Goal: Transaction & Acquisition: Purchase product/service

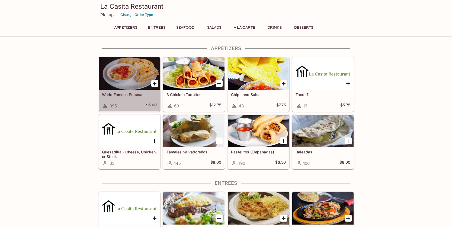
click at [133, 80] on div at bounding box center [129, 73] width 61 height 33
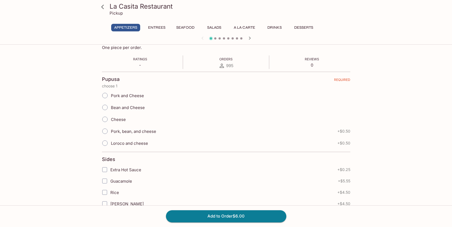
scroll to position [91, 0]
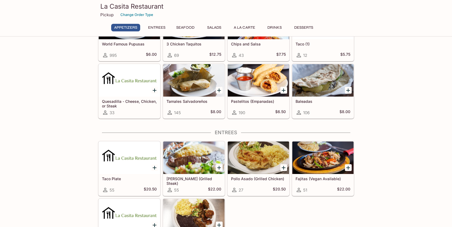
scroll to position [53, 0]
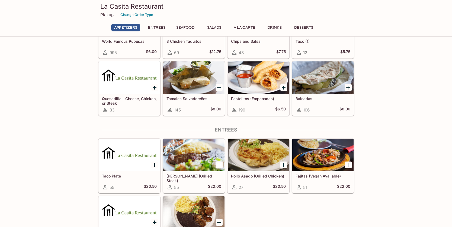
click at [317, 77] on div at bounding box center [322, 77] width 61 height 33
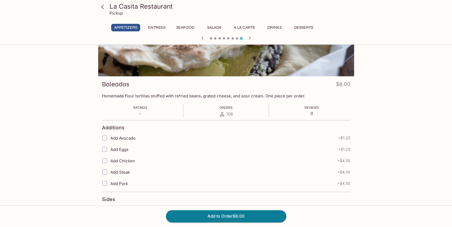
scroll to position [56, 0]
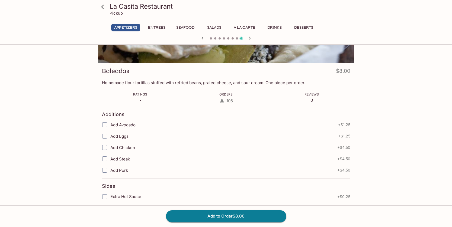
click at [105, 124] on input "Add Avocado" at bounding box center [104, 124] width 11 height 11
click at [105, 126] on input "Add Avocado" at bounding box center [104, 124] width 11 height 11
click at [105, 124] on input "Add Avocado" at bounding box center [104, 124] width 11 height 11
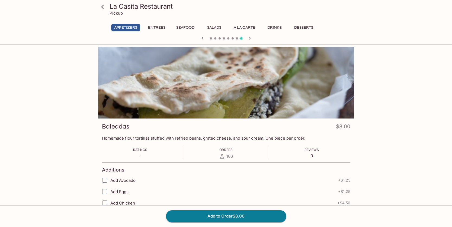
scroll to position [0, 0]
click at [105, 181] on input "Add Avocado" at bounding box center [104, 180] width 11 height 11
checkbox input "true"
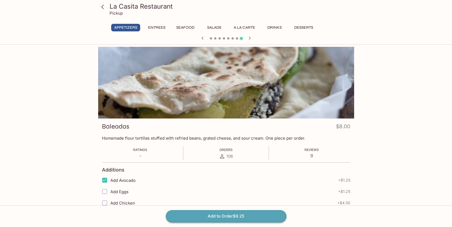
click at [219, 216] on button "Add to Order $9.25" at bounding box center [226, 216] width 120 height 12
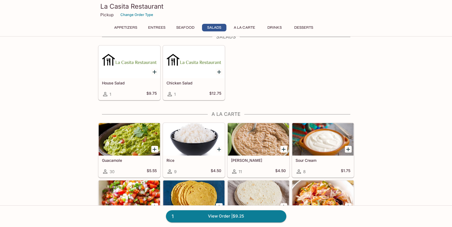
scroll to position [372, 0]
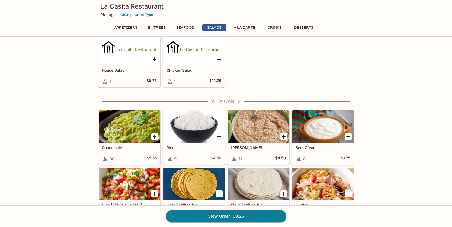
click at [153, 137] on icon "Add Guacamole" at bounding box center [154, 137] width 7 height 7
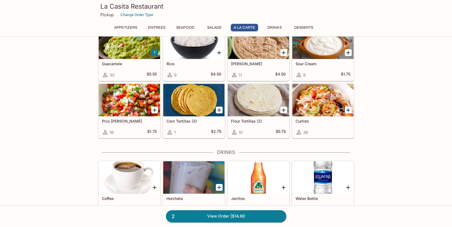
scroll to position [456, 0]
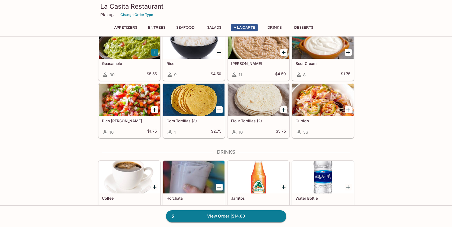
click at [285, 109] on icon "Add Flour Tortillas (2)" at bounding box center [283, 110] width 7 height 7
click at [282, 112] on button "1" at bounding box center [283, 109] width 7 height 7
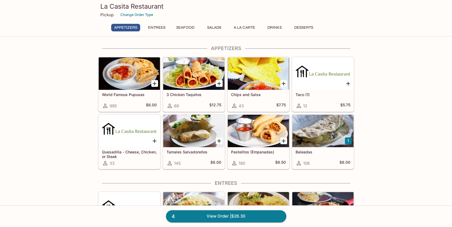
scroll to position [0, 0]
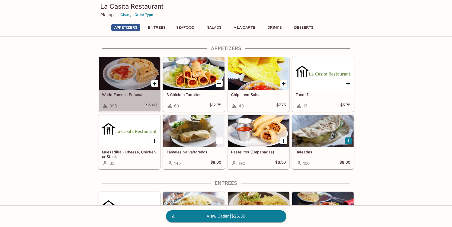
click at [125, 77] on div at bounding box center [129, 73] width 61 height 33
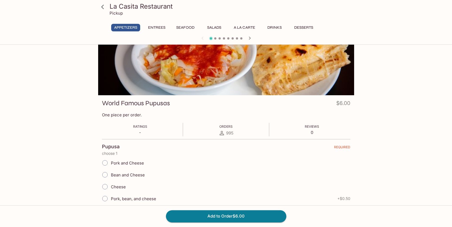
scroll to position [25, 0]
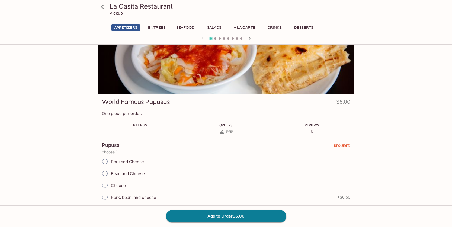
click at [105, 176] on input "Bean and Cheese" at bounding box center [104, 173] width 11 height 11
radio input "true"
click at [106, 184] on input "Cheese" at bounding box center [104, 185] width 11 height 11
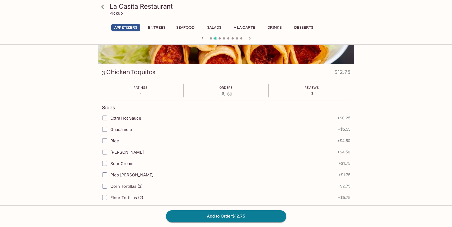
scroll to position [61, 0]
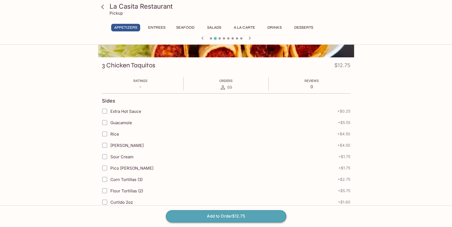
click at [218, 217] on button "Add to Order $12.75" at bounding box center [226, 216] width 120 height 12
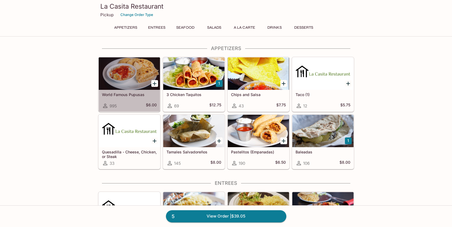
click at [132, 82] on div at bounding box center [129, 73] width 61 height 33
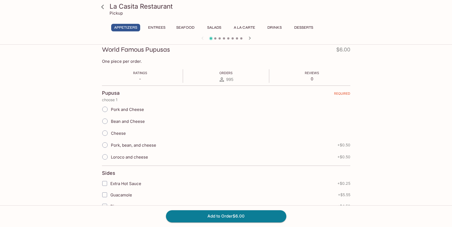
scroll to position [78, 0]
click at [107, 135] on input "Cheese" at bounding box center [104, 131] width 11 height 11
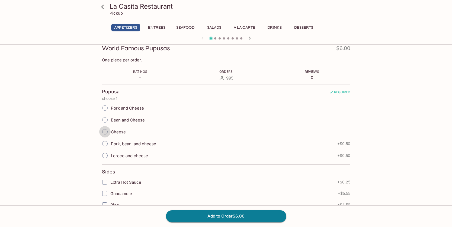
click at [105, 133] on input "Cheese" at bounding box center [104, 131] width 11 height 11
radio input "true"
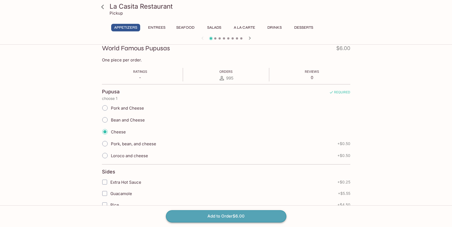
click at [220, 214] on button "Add to Order $6.00" at bounding box center [226, 216] width 120 height 12
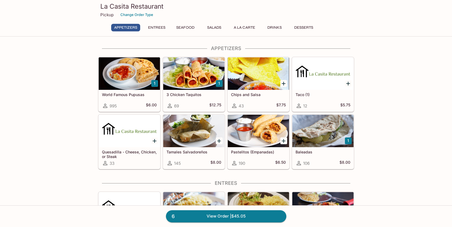
scroll to position [8, 0]
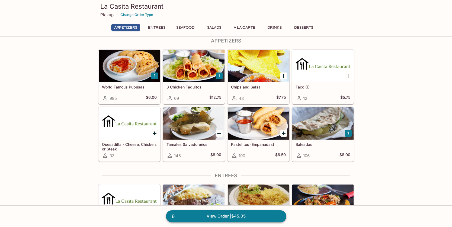
click at [229, 219] on link "6 View Order | $45.05" at bounding box center [226, 216] width 120 height 12
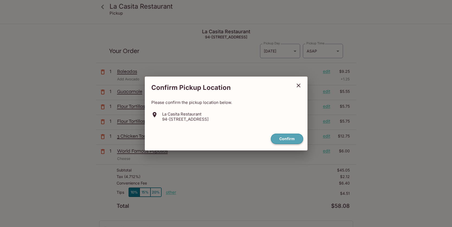
click at [282, 137] on button "Confirm" at bounding box center [287, 139] width 32 height 11
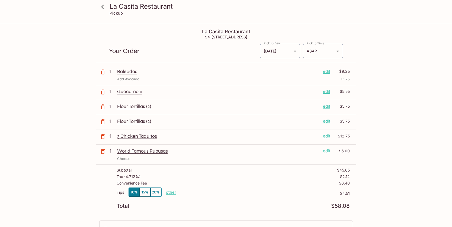
click at [159, 153] on p "World Famous Pupusas" at bounding box center [217, 151] width 201 height 6
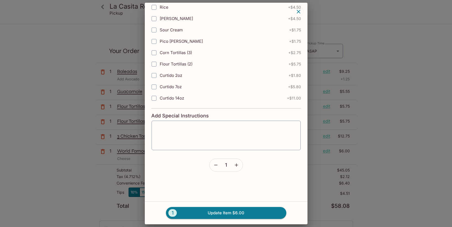
scroll to position [152, 0]
click at [236, 166] on icon "button" at bounding box center [236, 165] width 3 height 3
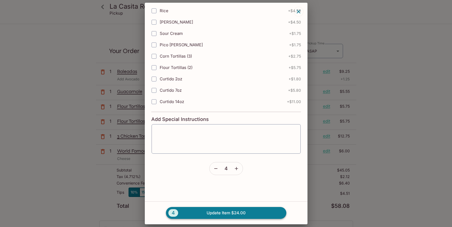
click at [215, 211] on button "4 Update Item $24.00" at bounding box center [226, 213] width 120 height 12
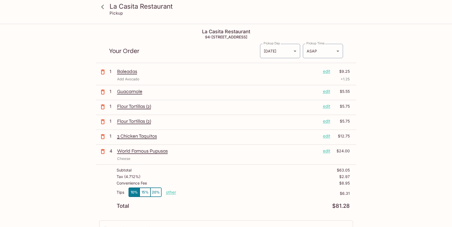
scroll to position [0, 0]
click at [150, 152] on p "World Famous Pupusas" at bounding box center [217, 151] width 201 height 6
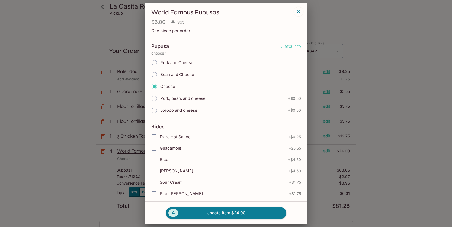
click at [155, 77] on input "Bean and Cheese" at bounding box center [153, 74] width 11 height 11
radio input "true"
click at [298, 11] on icon "button" at bounding box center [298, 11] width 7 height 7
radio input "true"
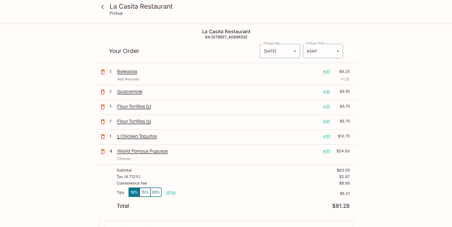
click at [157, 6] on h3 "La Casita Restaurant" at bounding box center [230, 6] width 242 height 8
click at [105, 7] on icon at bounding box center [102, 6] width 9 height 9
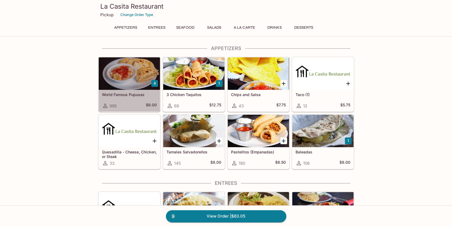
click at [135, 74] on div at bounding box center [129, 73] width 61 height 33
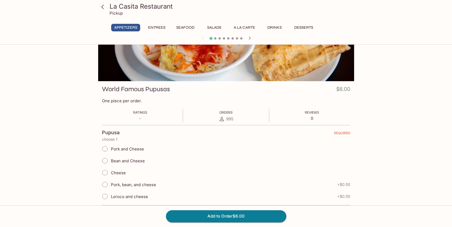
scroll to position [54, 0]
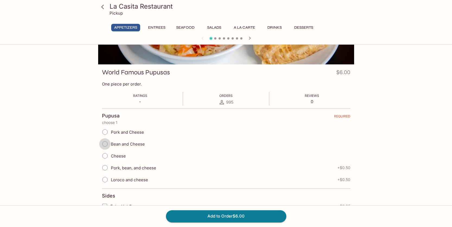
click at [105, 146] on input "Bean and Cheese" at bounding box center [104, 143] width 11 height 11
radio input "true"
click at [226, 215] on button "Add to Order $6.00" at bounding box center [226, 216] width 120 height 12
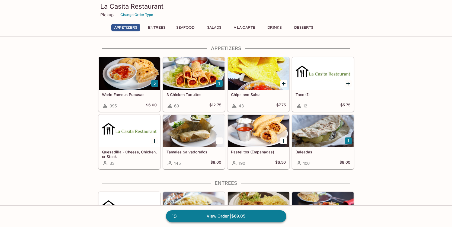
click at [219, 213] on link "10 View Order | $69.05" at bounding box center [226, 216] width 120 height 12
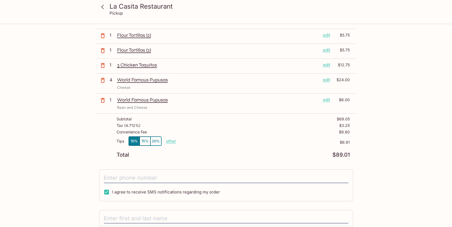
scroll to position [76, 0]
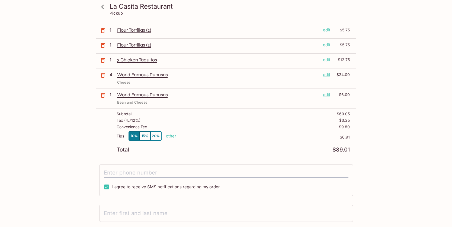
click at [111, 96] on p "1" at bounding box center [111, 95] width 5 height 6
click at [108, 96] on button "button" at bounding box center [103, 96] width 14 height 14
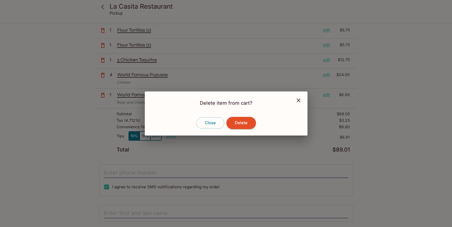
click at [298, 99] on icon "close" at bounding box center [298, 100] width 7 height 7
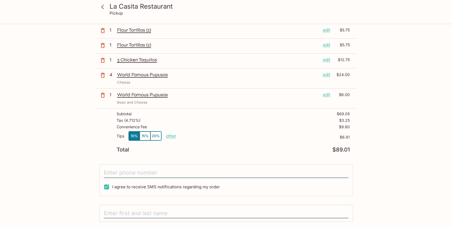
click at [144, 95] on p "World Famous Pupusas" at bounding box center [217, 95] width 201 height 6
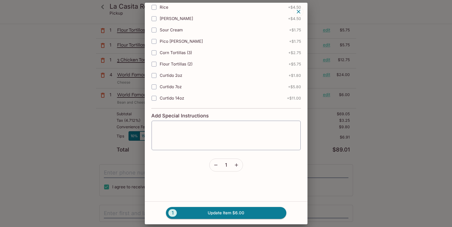
scroll to position [152, 0]
click at [238, 168] on button "button" at bounding box center [236, 165] width 12 height 12
click at [223, 212] on button "4 Update Item $24.00" at bounding box center [226, 213] width 120 height 12
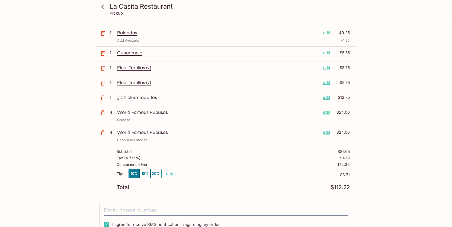
scroll to position [37, 0]
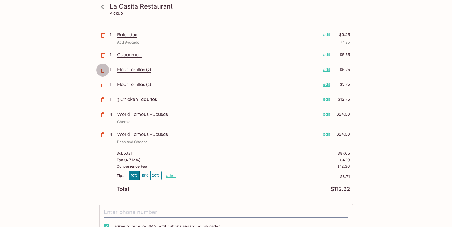
click at [102, 71] on icon "button" at bounding box center [102, 70] width 7 height 7
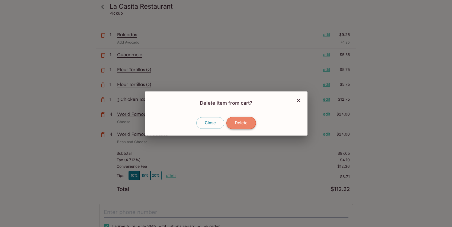
click at [241, 123] on button "Delete" at bounding box center [241, 123] width 30 height 12
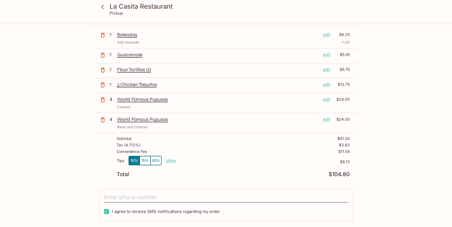
click at [137, 71] on p "Flour Tortillas (2)" at bounding box center [217, 70] width 201 height 6
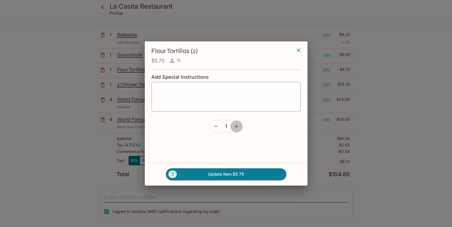
click at [238, 125] on icon "button" at bounding box center [235, 126] width 5 height 5
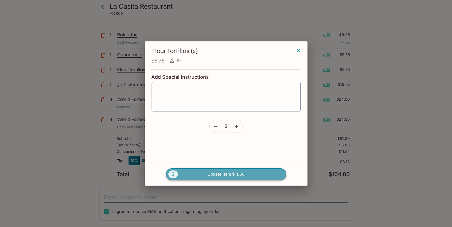
click at [221, 174] on button "2 Update Item $11.50" at bounding box center [226, 174] width 120 height 12
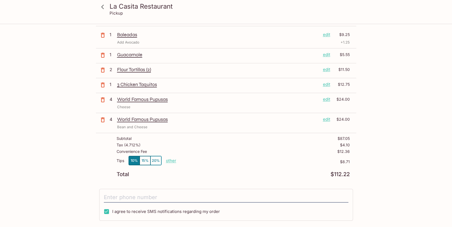
click at [137, 70] on p "Flour Tortillas (2)" at bounding box center [217, 70] width 201 height 6
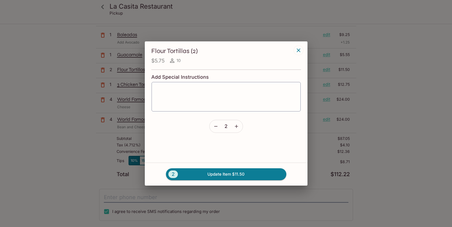
click at [235, 126] on icon "button" at bounding box center [235, 126] width 5 height 5
click at [209, 173] on button "3 Update Item $17.25" at bounding box center [226, 174] width 120 height 12
